Goal: Task Accomplishment & Management: Manage account settings

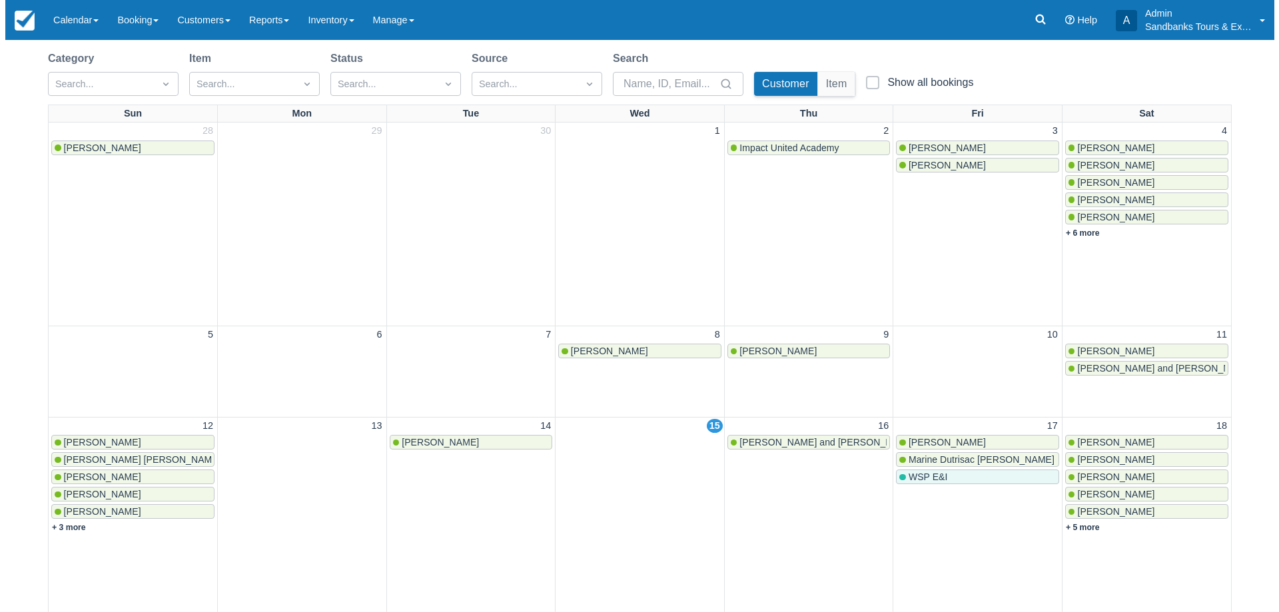
scroll to position [266, 0]
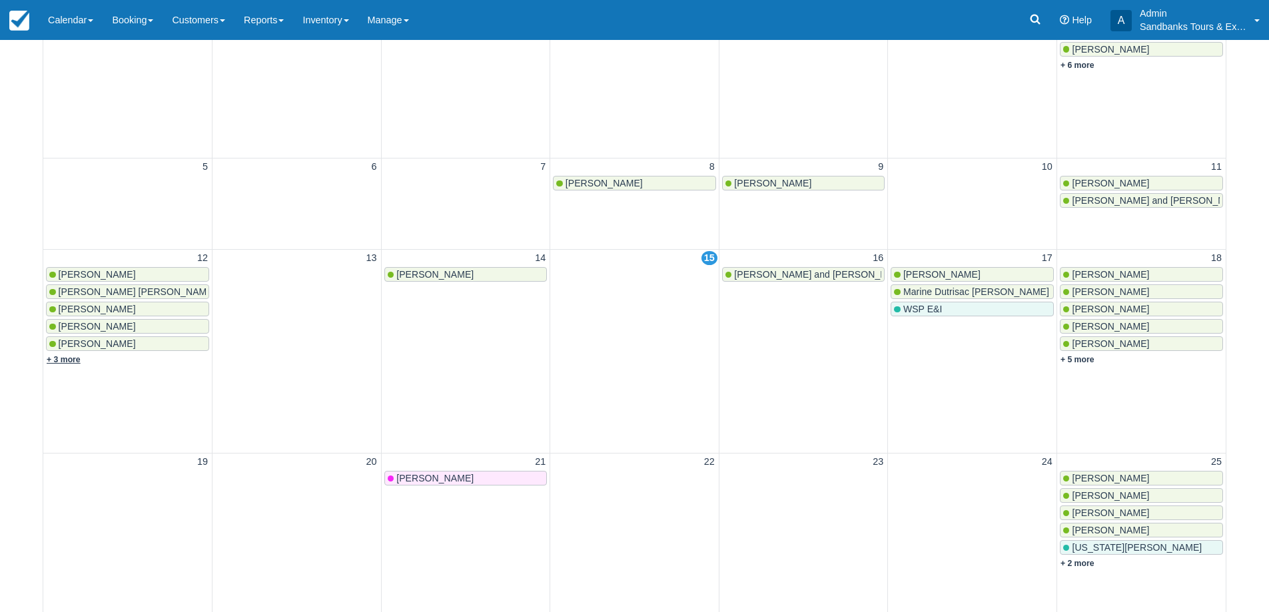
click at [69, 359] on link "+ 3 more" at bounding box center [64, 359] width 34 height 9
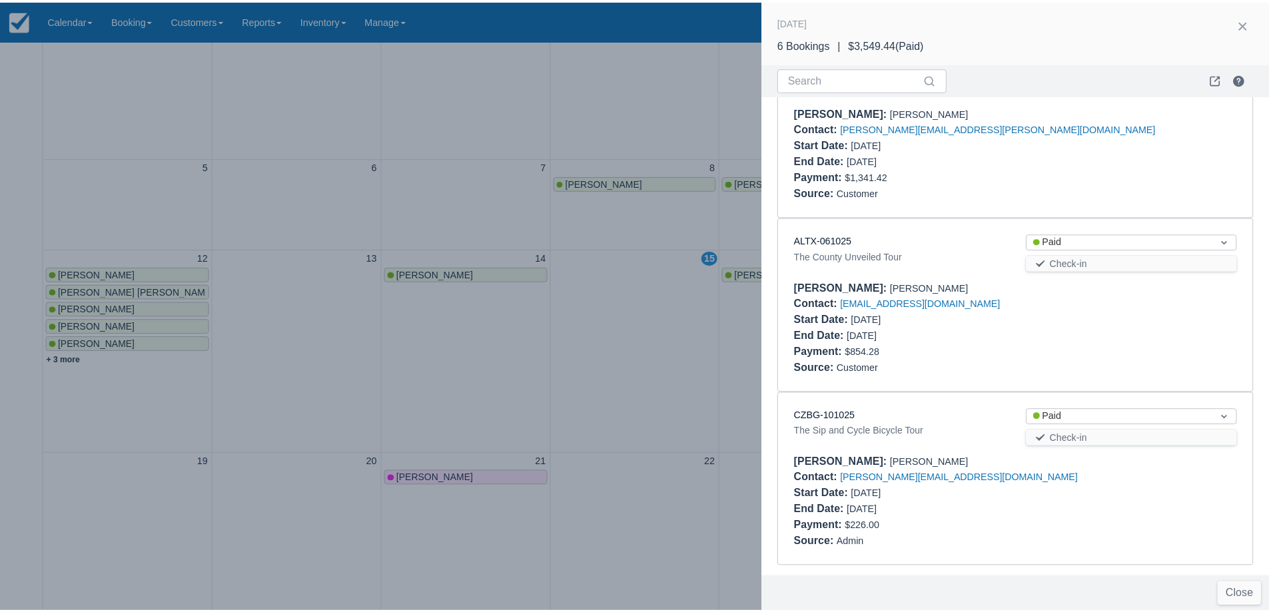
scroll to position [597, 0]
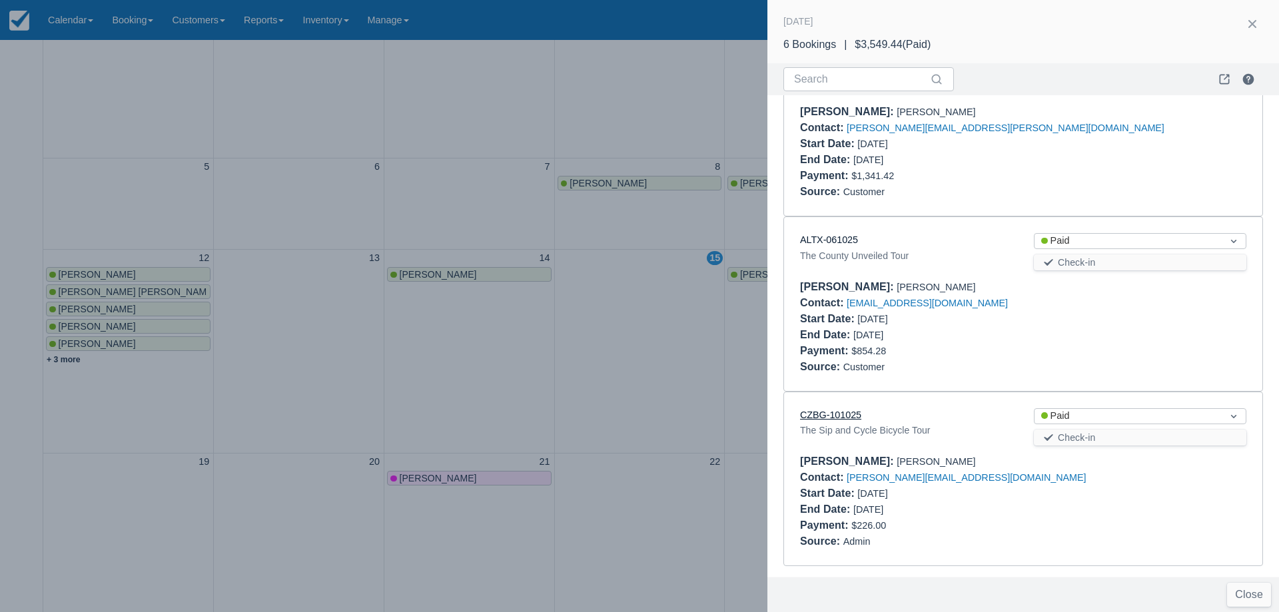
click at [846, 416] on link "CZBG-101025" at bounding box center [830, 415] width 61 height 11
click at [656, 296] on div at bounding box center [639, 306] width 1279 height 612
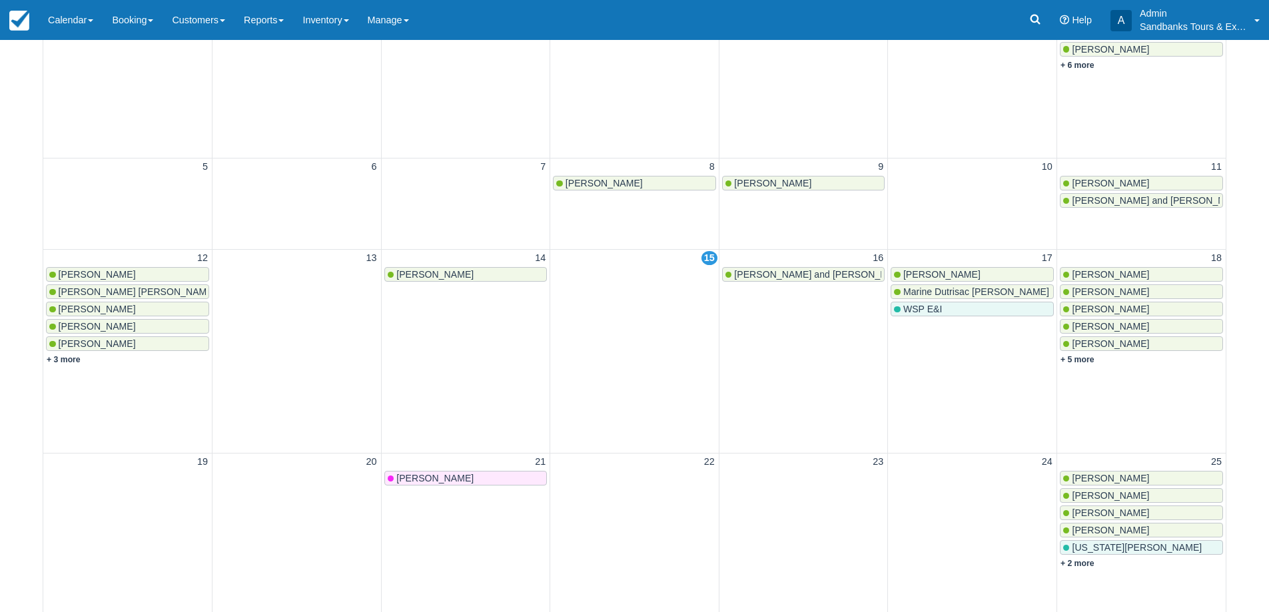
scroll to position [0, 0]
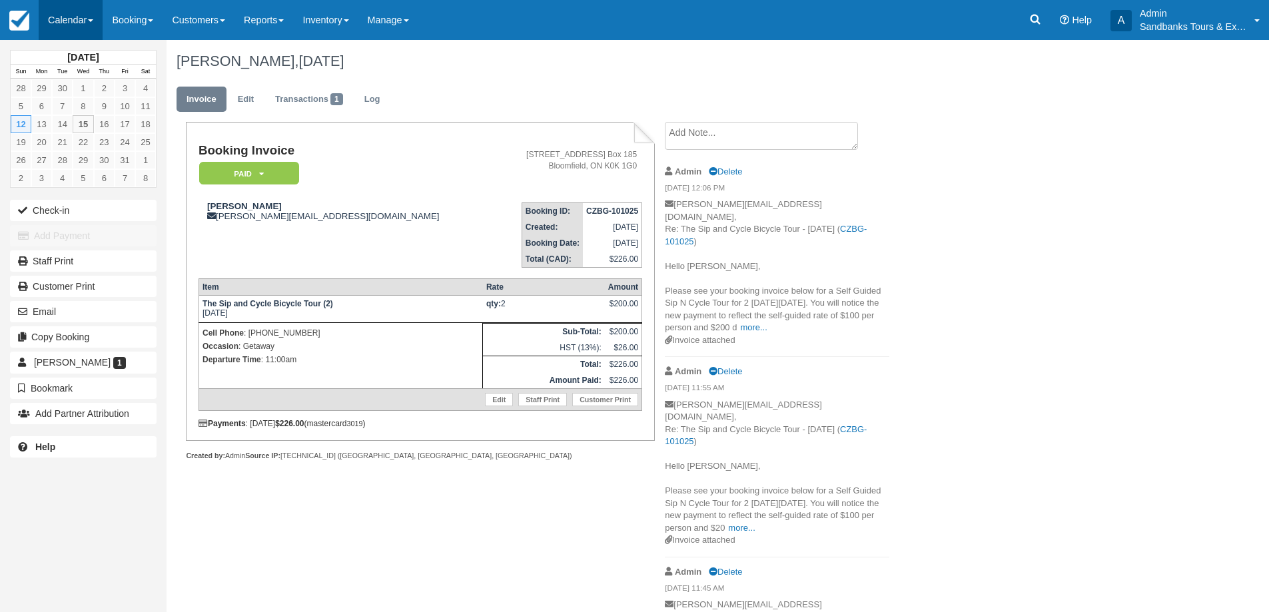
click at [76, 10] on link "Calendar" at bounding box center [71, 20] width 64 height 40
click at [75, 120] on link "Inventory" at bounding box center [91, 113] width 105 height 28
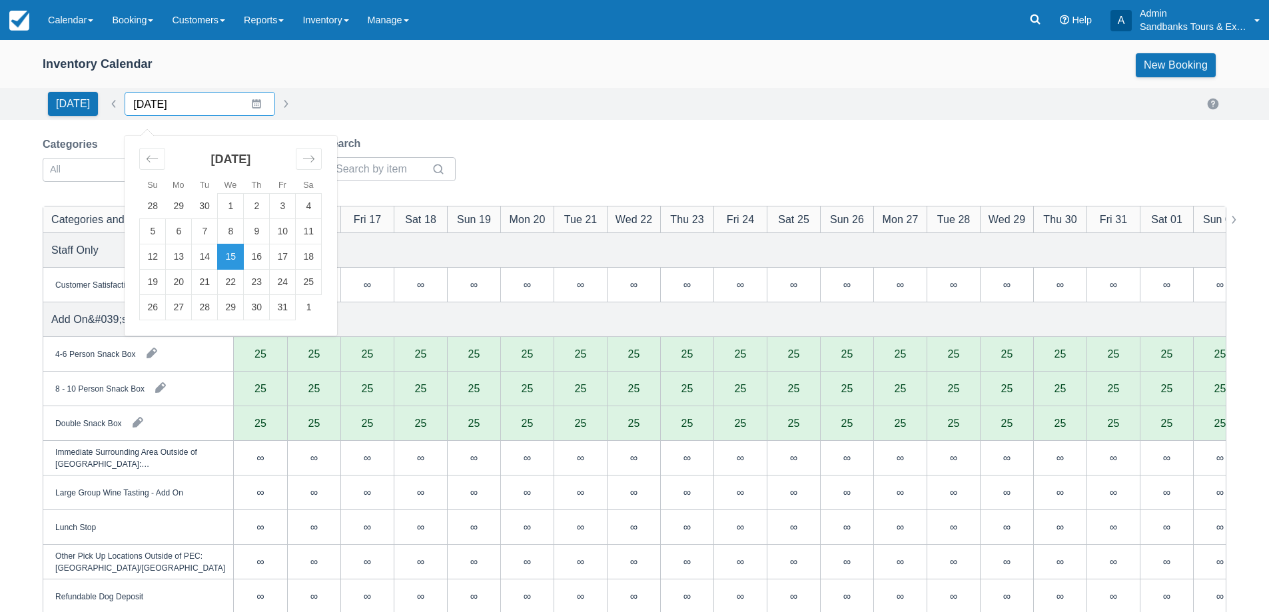
click at [251, 109] on input "10/15/25" at bounding box center [200, 104] width 150 height 24
click at [300, 285] on td "25" at bounding box center [309, 282] width 26 height 25
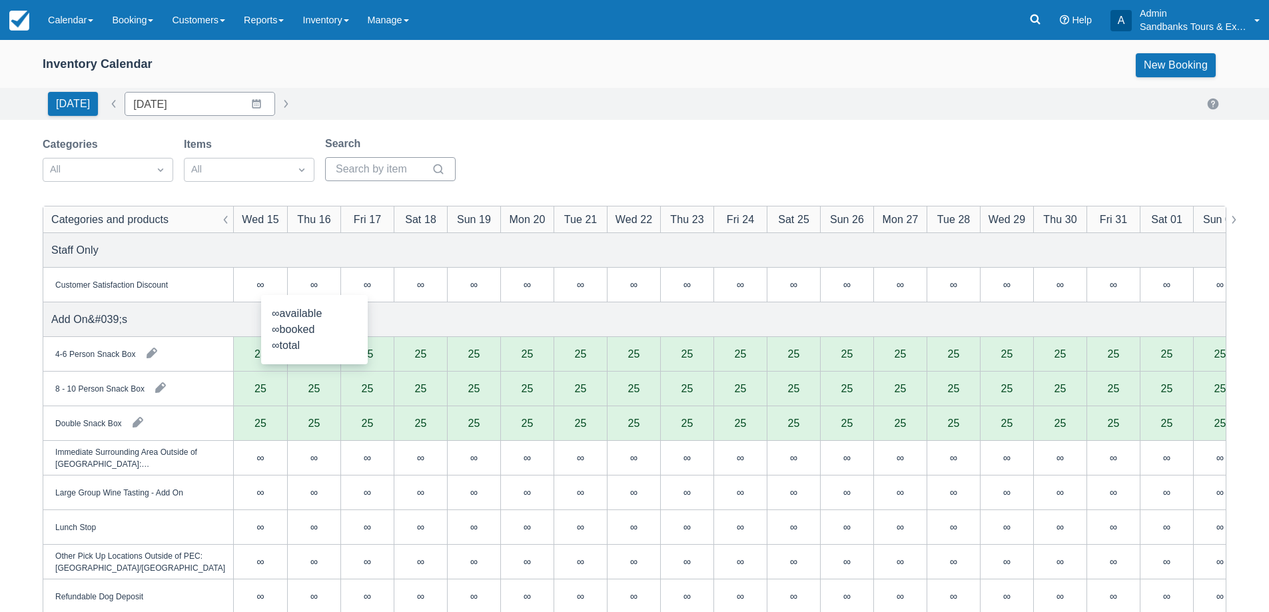
type input "10/25/25"
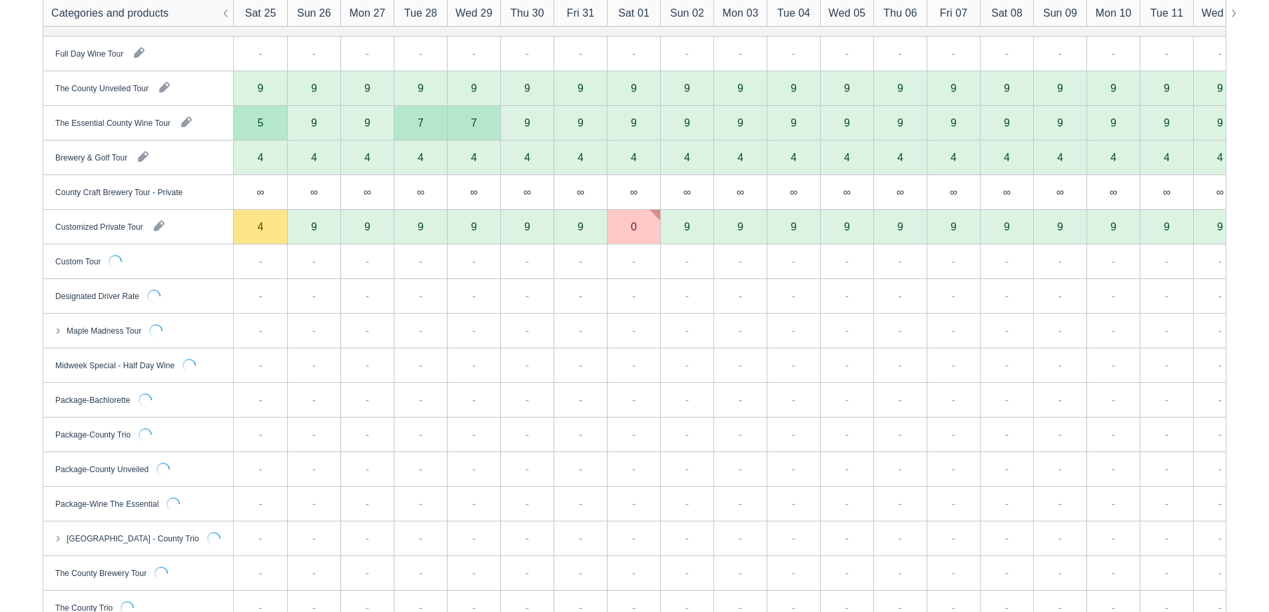
scroll to position [1132, 0]
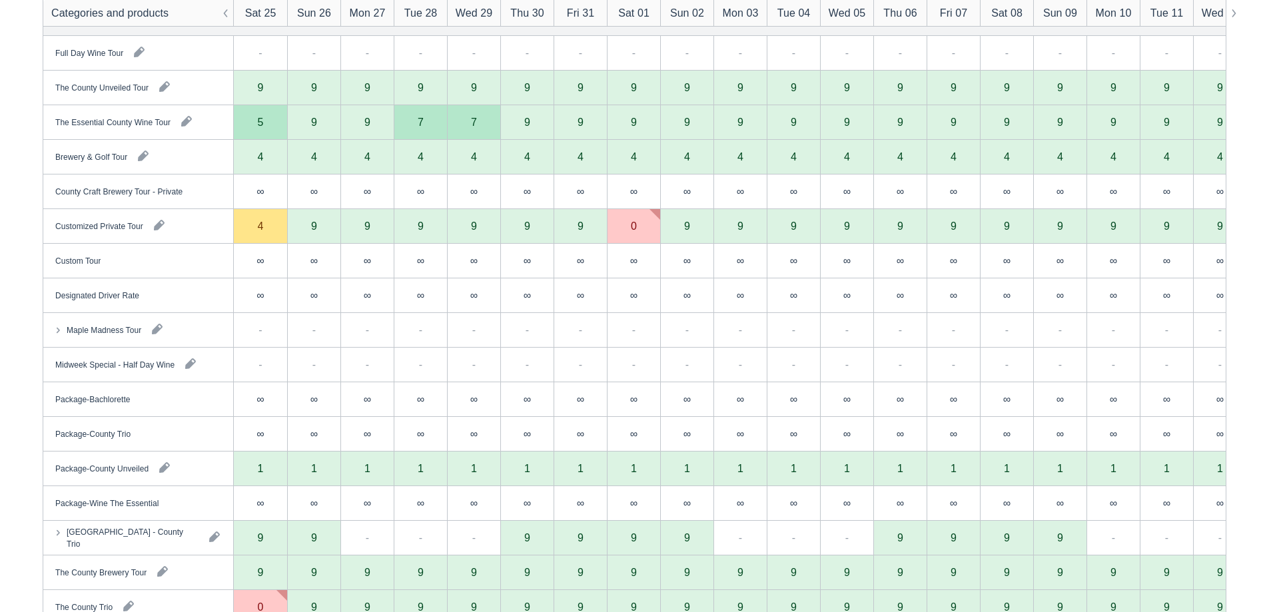
click at [263, 225] on div "4" at bounding box center [261, 225] width 6 height 11
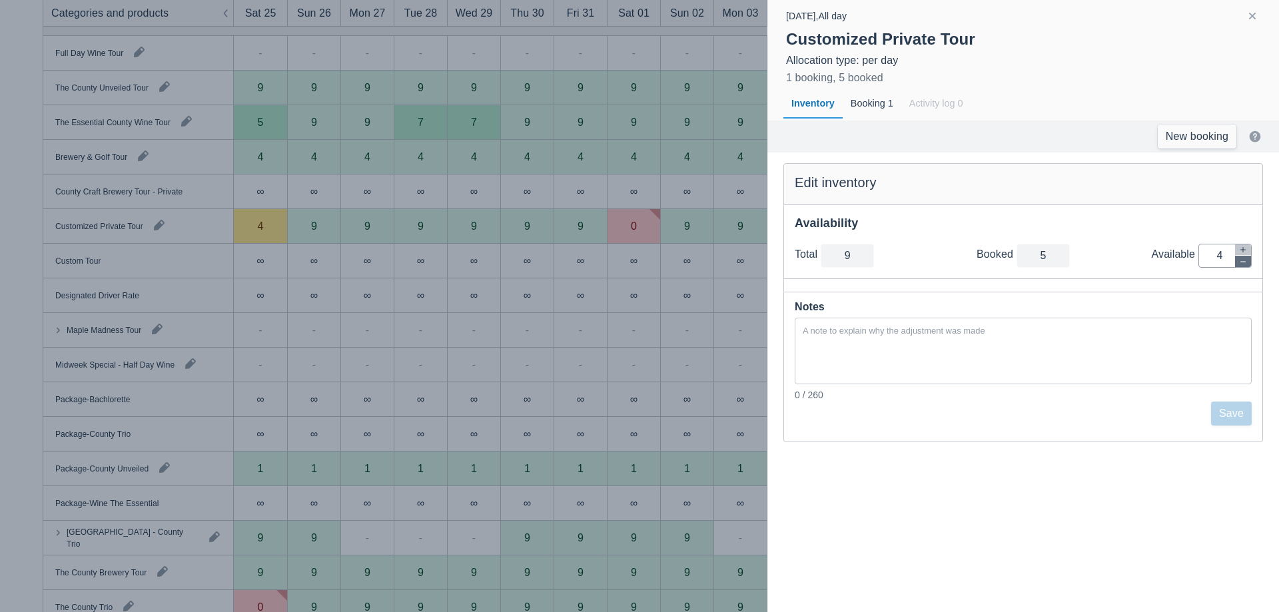
click at [1239, 259] on icon "button" at bounding box center [1243, 262] width 8 height 8
type input "8"
type input "3"
click at [1239, 259] on icon "button" at bounding box center [1243, 262] width 8 height 8
type input "7"
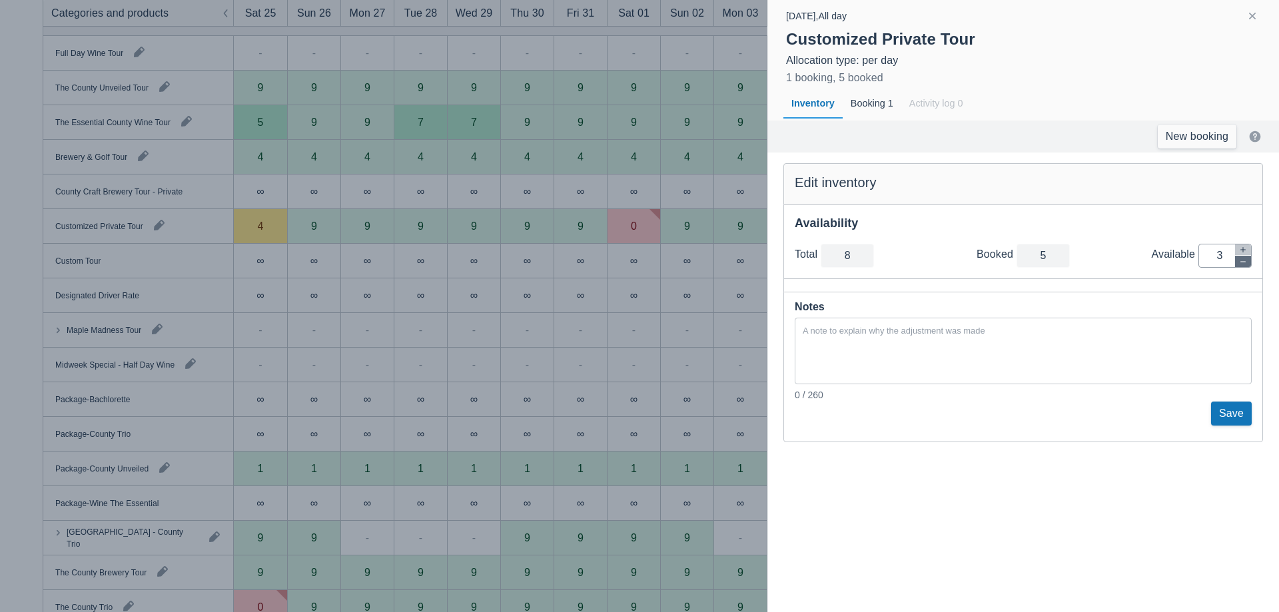
type input "2"
click at [1239, 259] on icon "button" at bounding box center [1243, 262] width 8 height 8
type input "6"
type input "1"
click at [1239, 259] on icon "button" at bounding box center [1243, 262] width 8 height 8
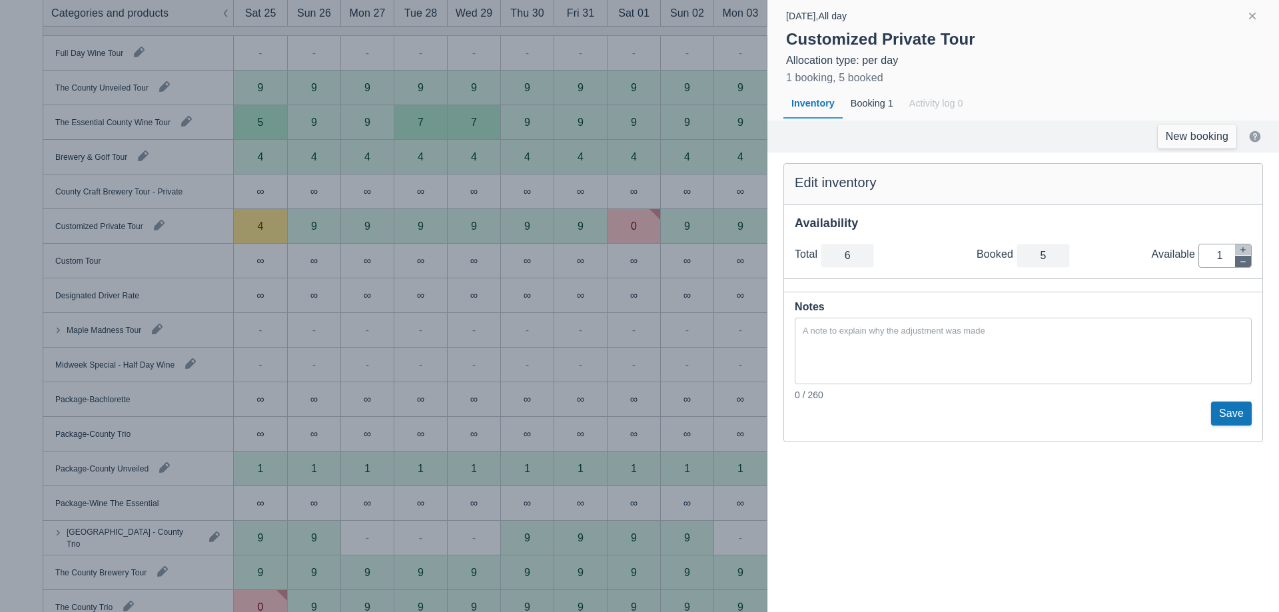
type input "5"
type input "0"
click at [1227, 418] on button "Save" at bounding box center [1231, 414] width 41 height 24
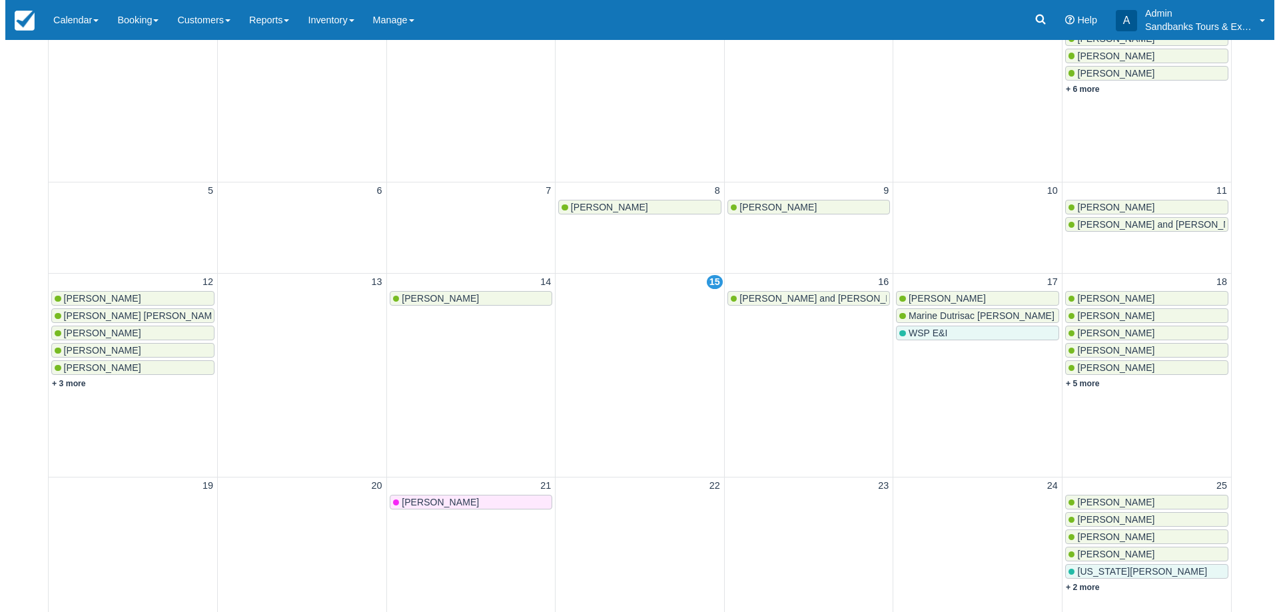
scroll to position [266, 0]
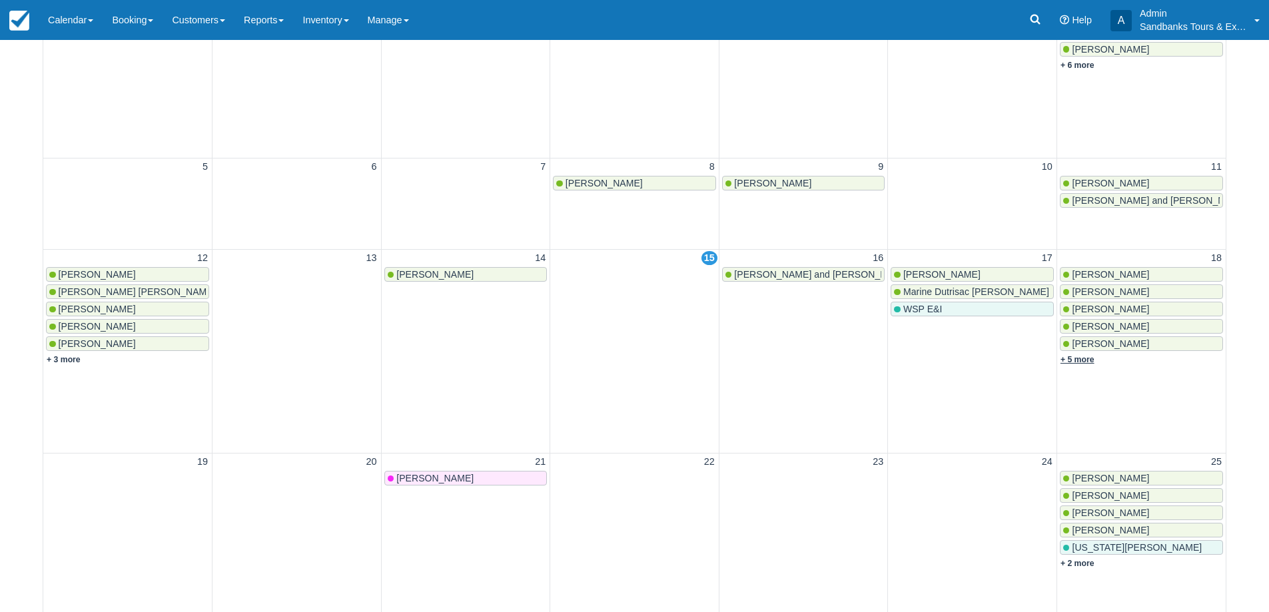
click at [1087, 362] on link "+ 5 more" at bounding box center [1077, 359] width 34 height 9
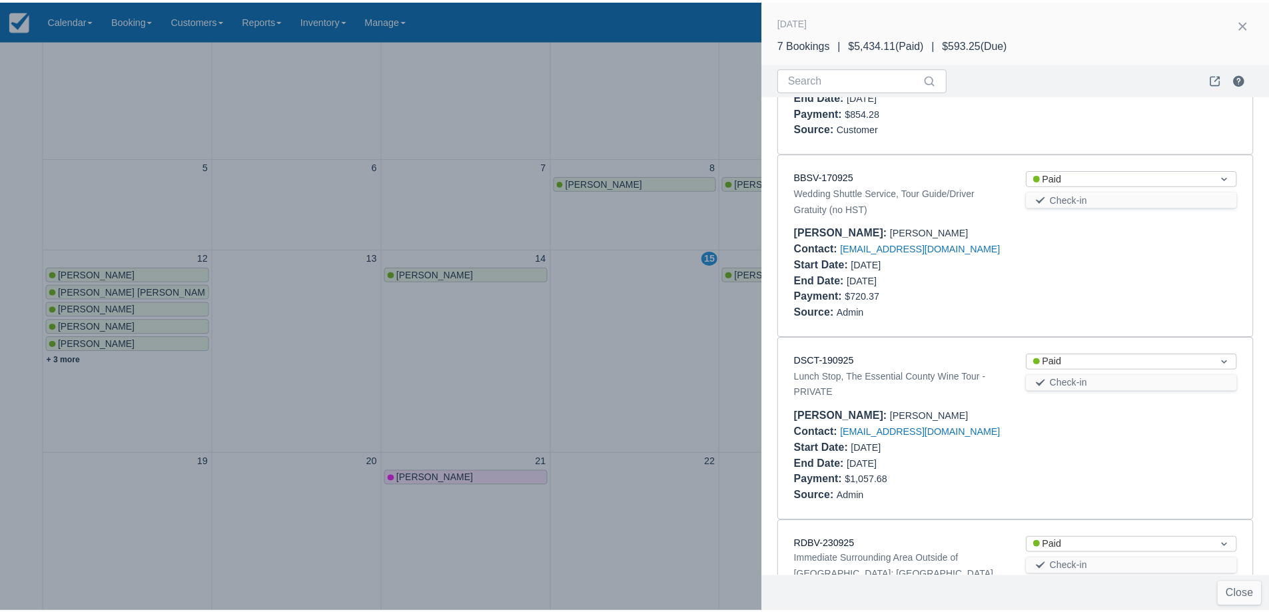
scroll to position [490, 0]
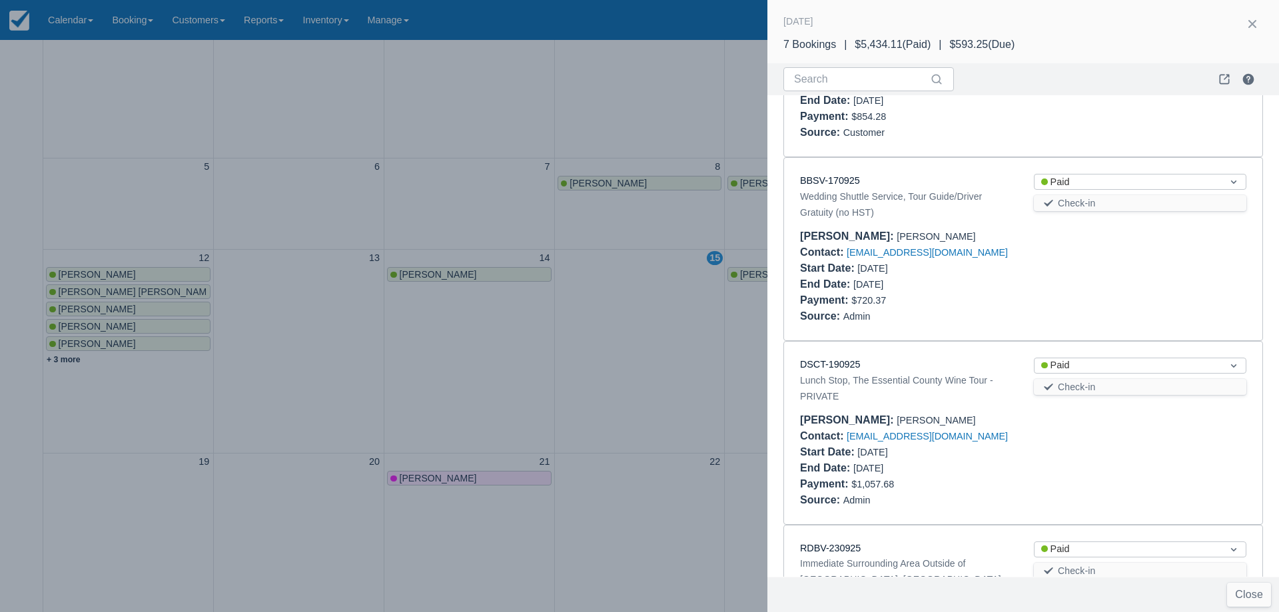
drag, startPoint x: 830, startPoint y: 174, endPoint x: 810, endPoint y: 197, distance: 30.2
click at [787, 220] on div "BBSV-170925 Wedding Shuttle Service, Tour Guide/Driver Gratuity (no HST) Status…" at bounding box center [1023, 249] width 478 height 182
click at [502, 354] on div at bounding box center [639, 306] width 1279 height 612
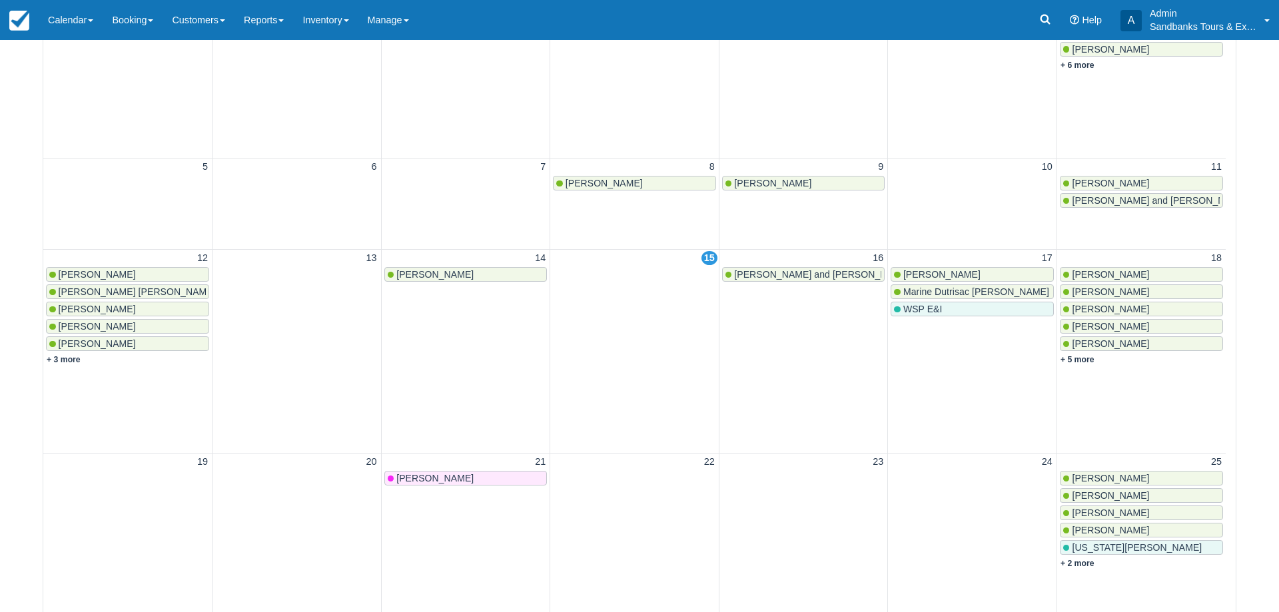
scroll to position [0, 0]
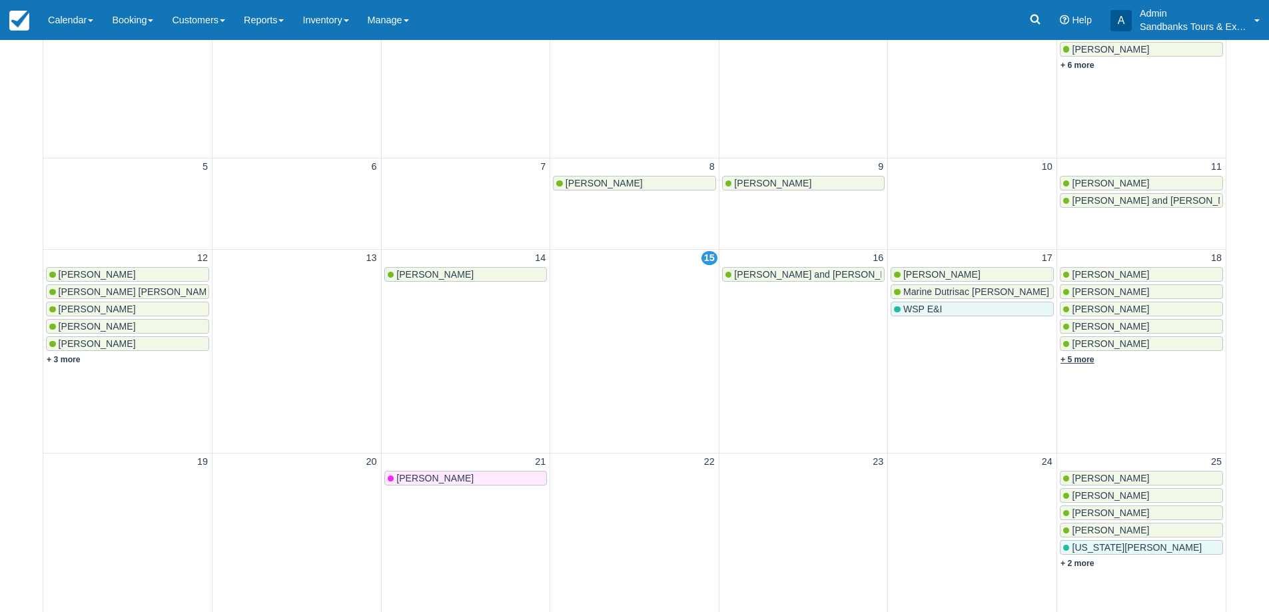
click at [1081, 358] on link "+ 5 more" at bounding box center [1077, 359] width 34 height 9
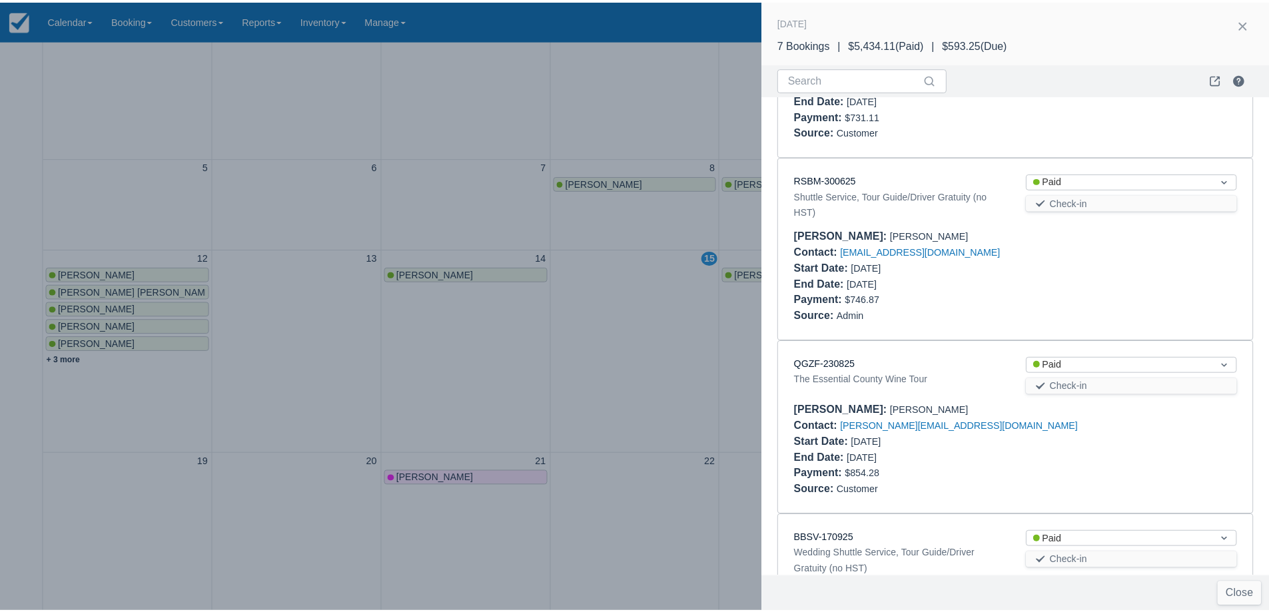
scroll to position [133, 0]
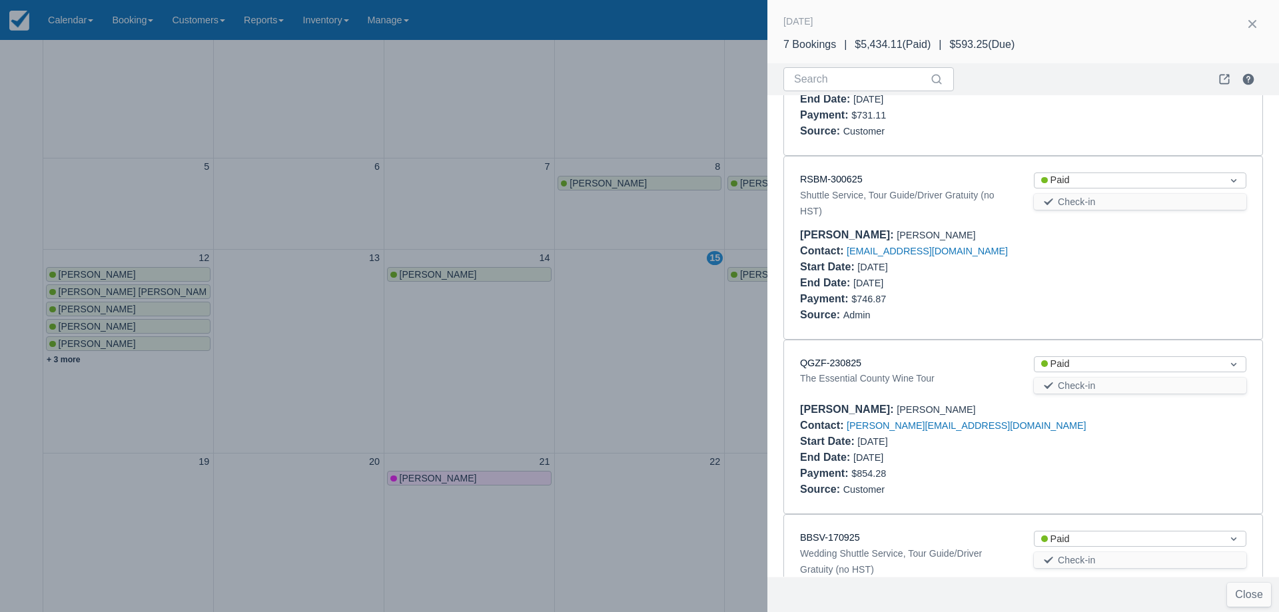
click at [615, 384] on div at bounding box center [639, 306] width 1279 height 612
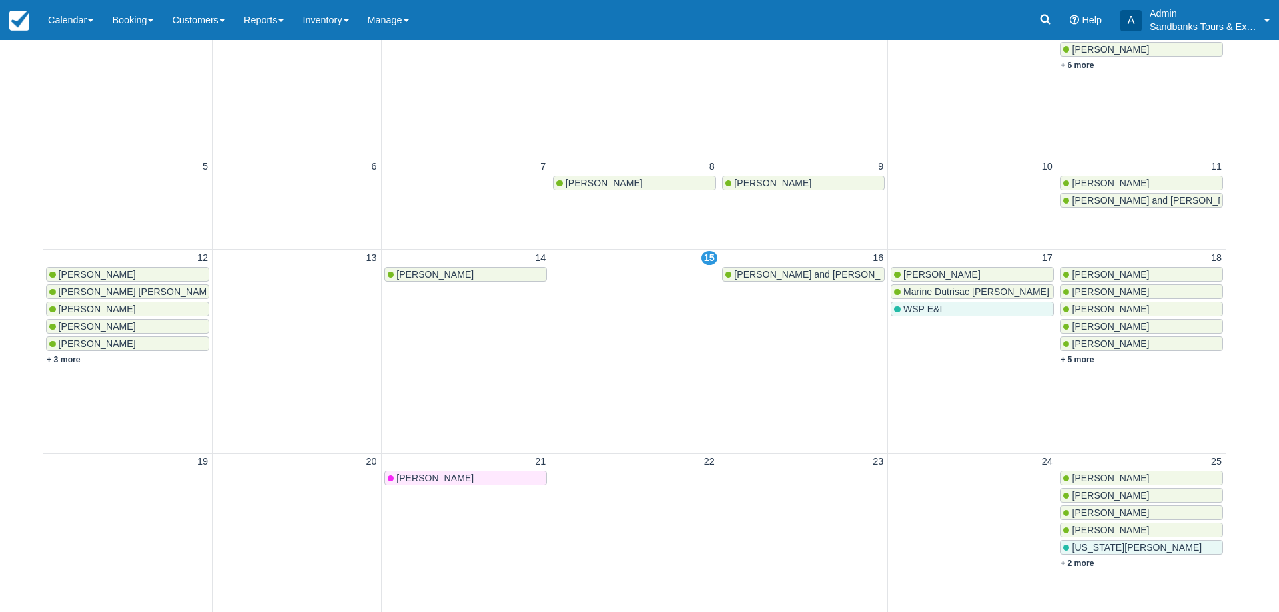
scroll to position [0, 0]
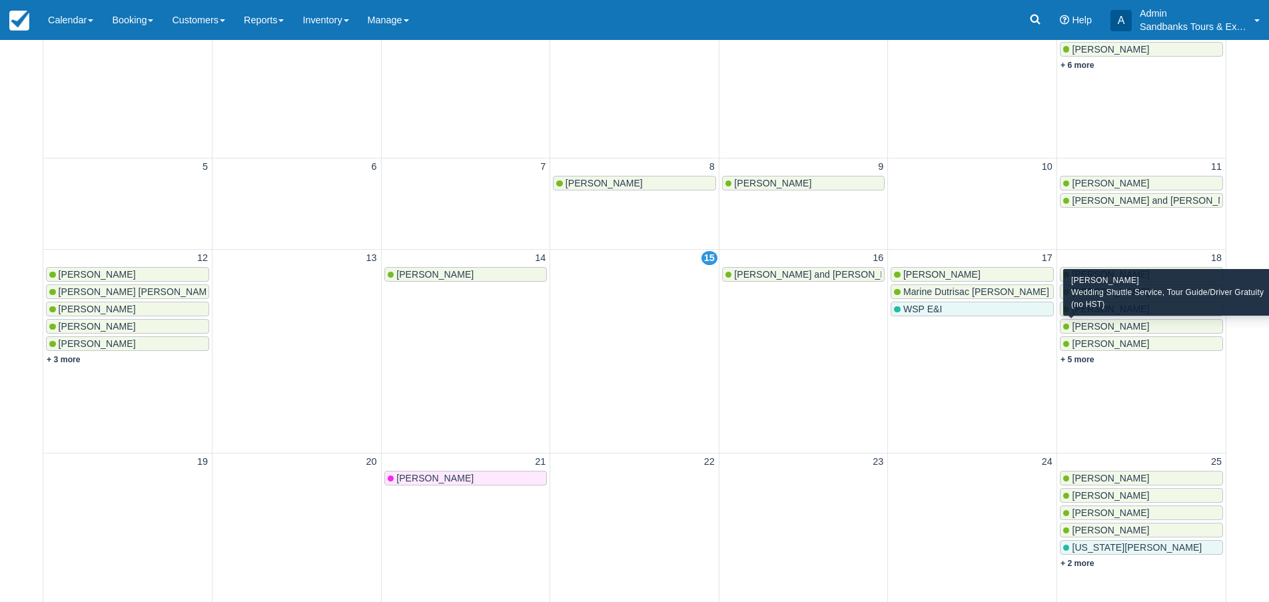
click at [1083, 325] on span "Janet Riley" at bounding box center [1109, 326] width 77 height 11
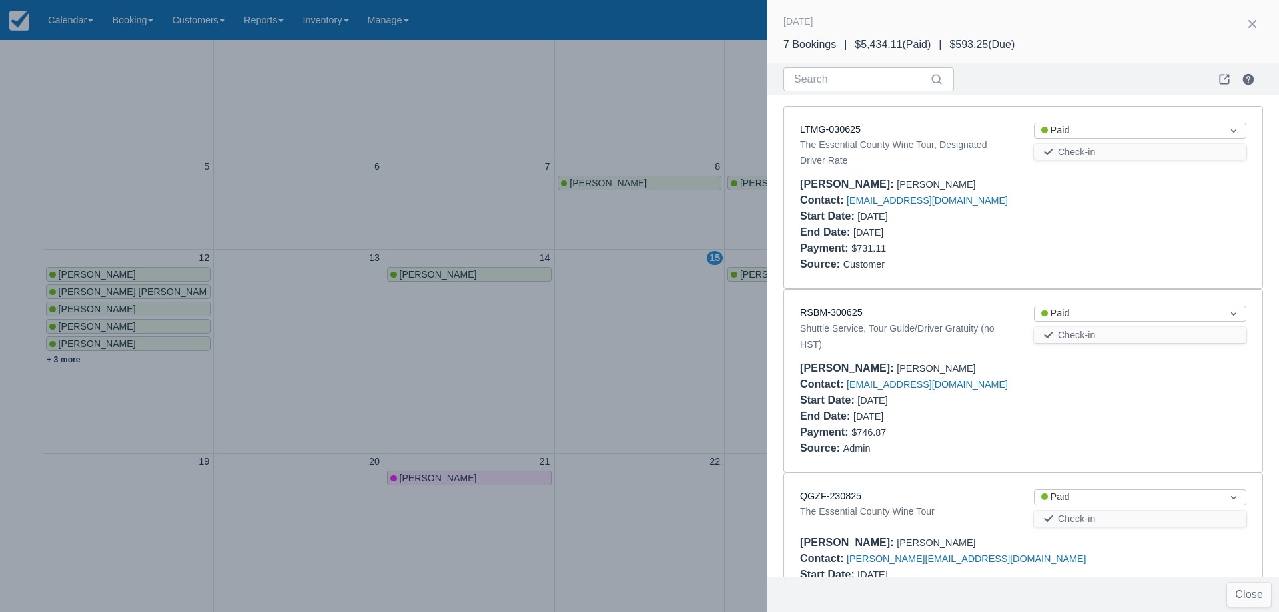
scroll to position [553, 0]
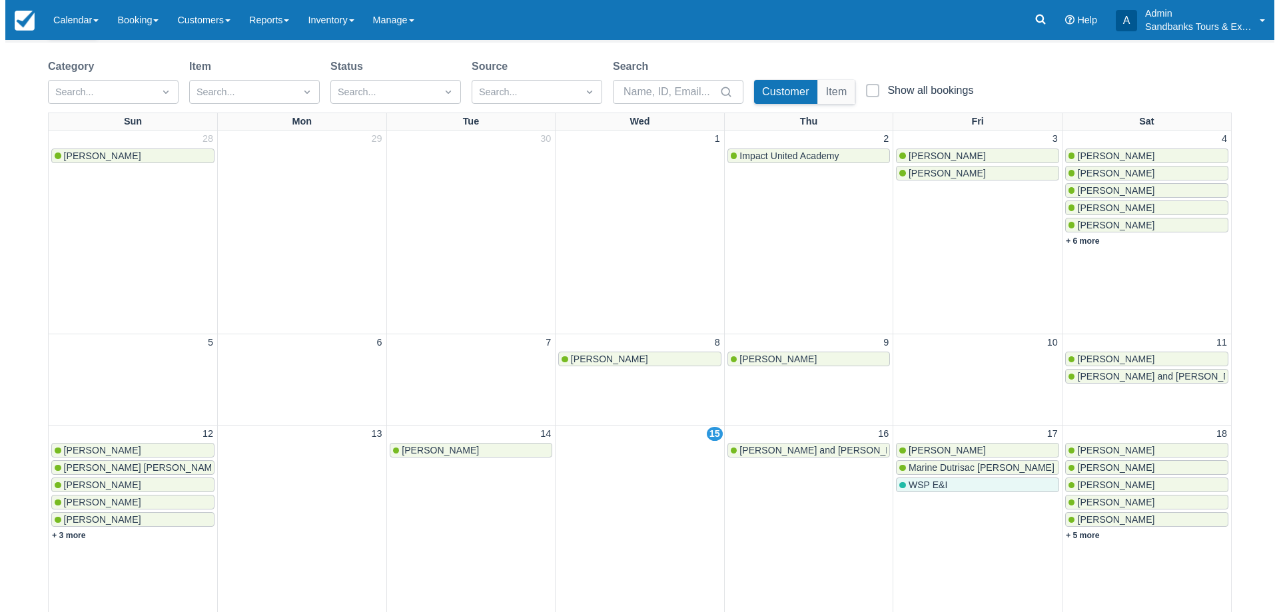
scroll to position [133, 0]
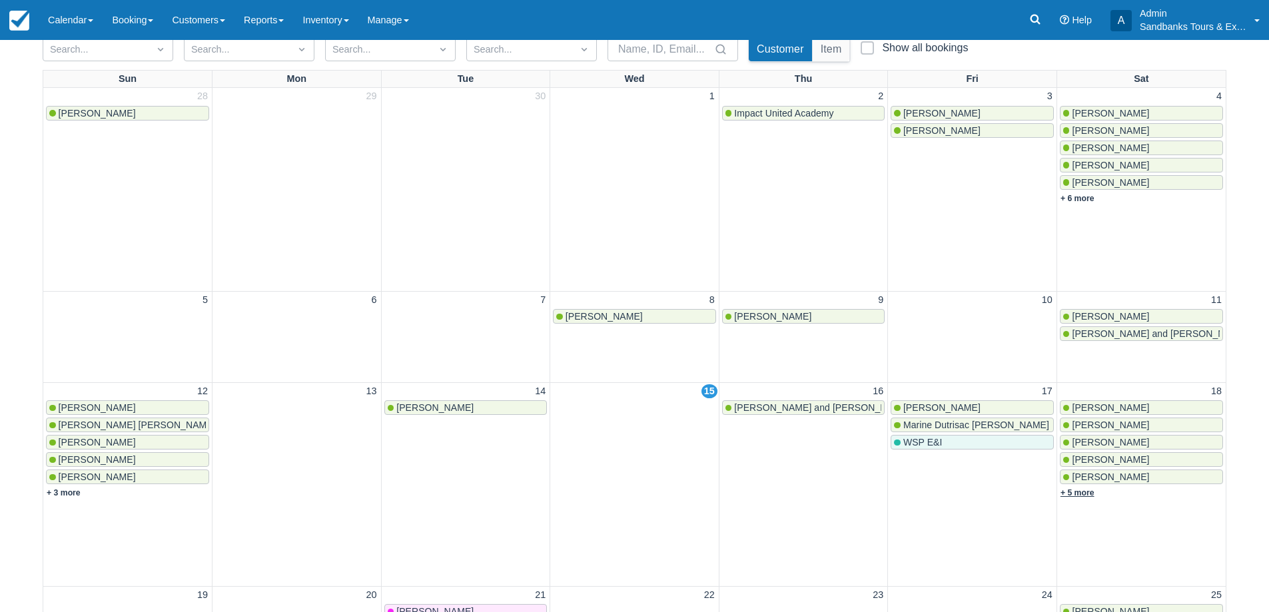
click at [1083, 495] on link "+ 5 more" at bounding box center [1077, 492] width 34 height 9
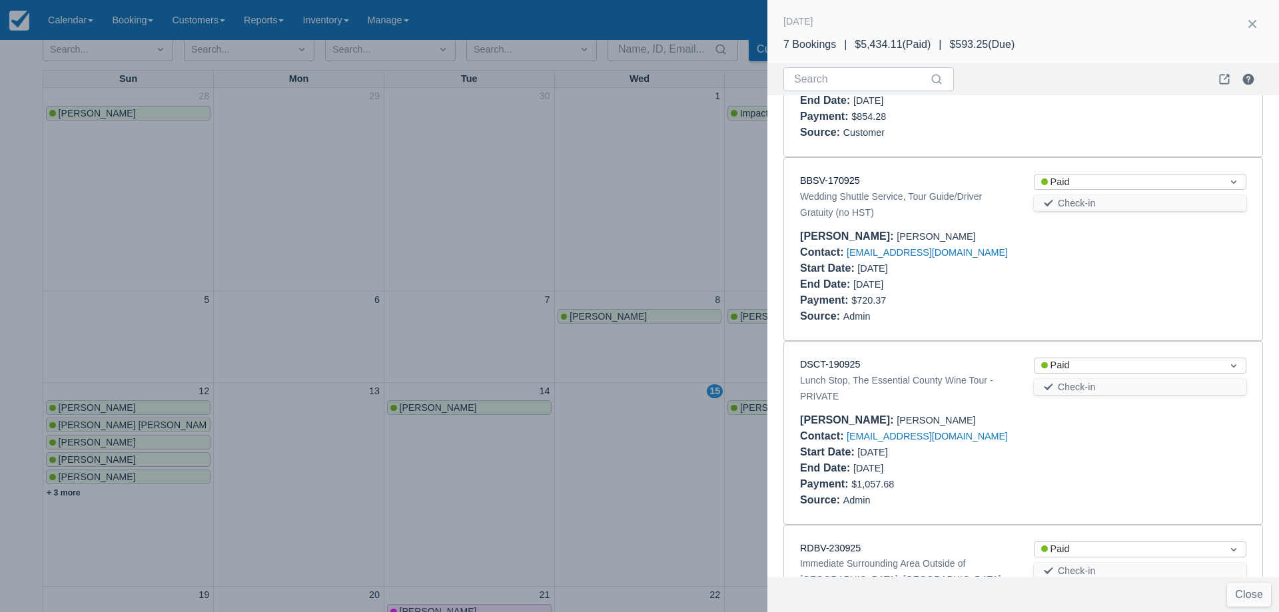
scroll to position [290, 0]
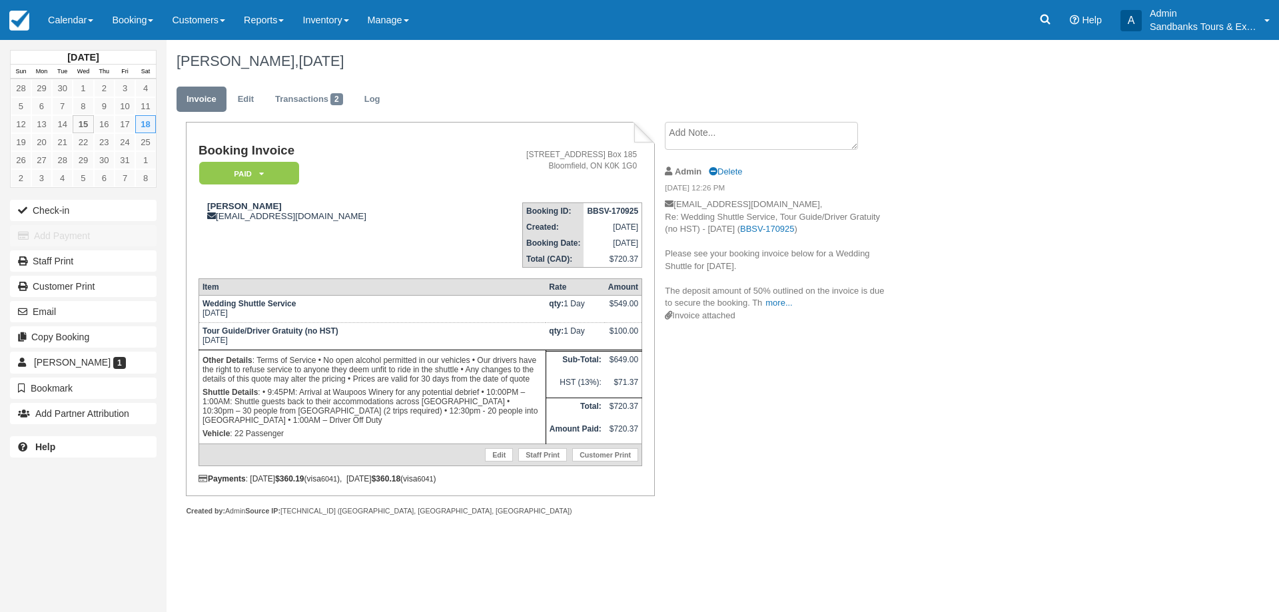
click at [643, 359] on div "Booking Invoice Paid   Pending Deposit Hold Deposit Waiting Cancelled BOOKED GI…" at bounding box center [420, 309] width 468 height 374
drag, startPoint x: 639, startPoint y: 359, endPoint x: 613, endPoint y: 363, distance: 26.3
click at [613, 363] on td "$649.00" at bounding box center [623, 362] width 37 height 23
click at [621, 363] on td "$649.00" at bounding box center [623, 362] width 37 height 23
drag, startPoint x: 638, startPoint y: 380, endPoint x: 620, endPoint y: 380, distance: 18.0
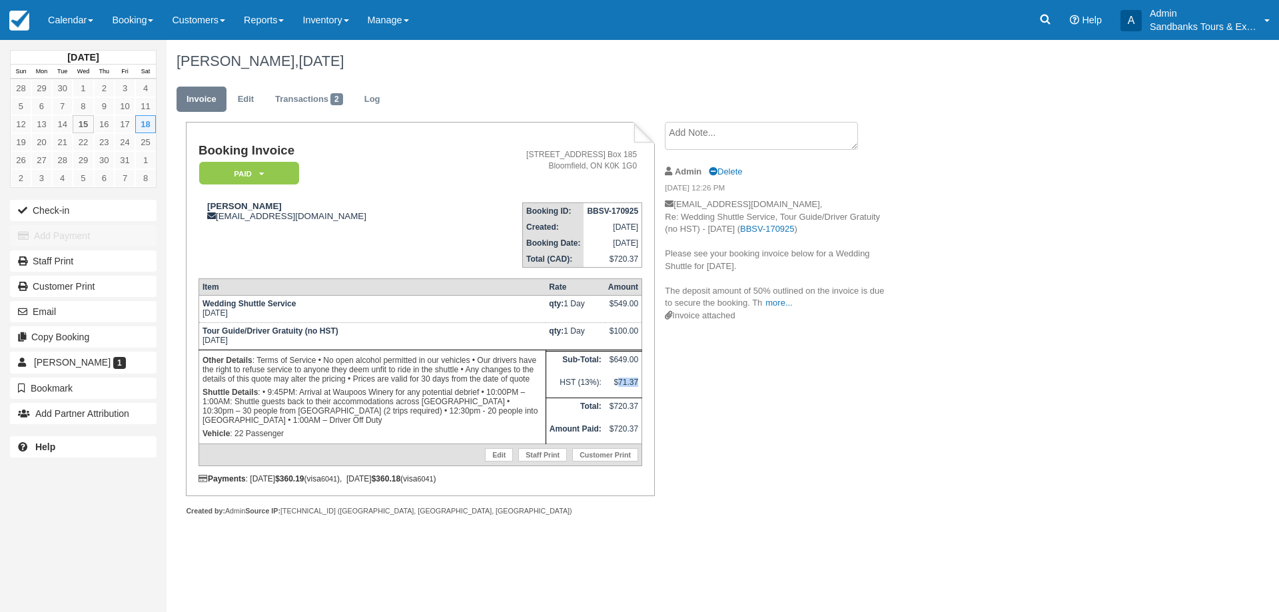
click at [620, 380] on td "$71.37" at bounding box center [623, 385] width 37 height 23
click at [621, 380] on td "$71.37" at bounding box center [623, 385] width 37 height 23
click at [71, 16] on link "Calendar" at bounding box center [71, 20] width 64 height 40
